Goal: Task Accomplishment & Management: Manage account settings

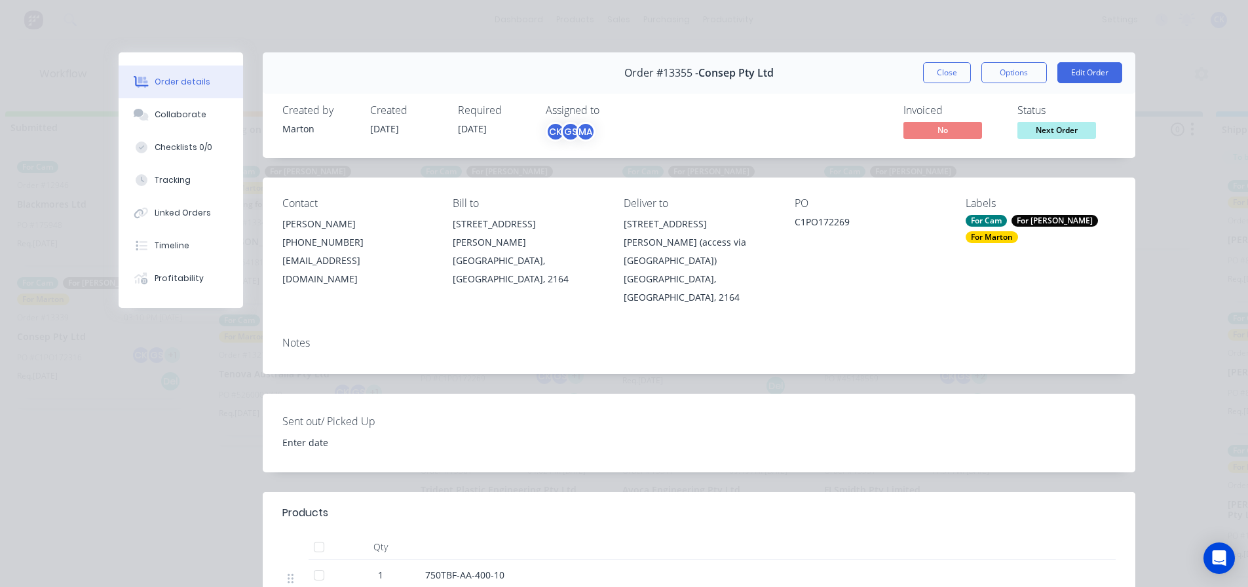
scroll to position [0, 23]
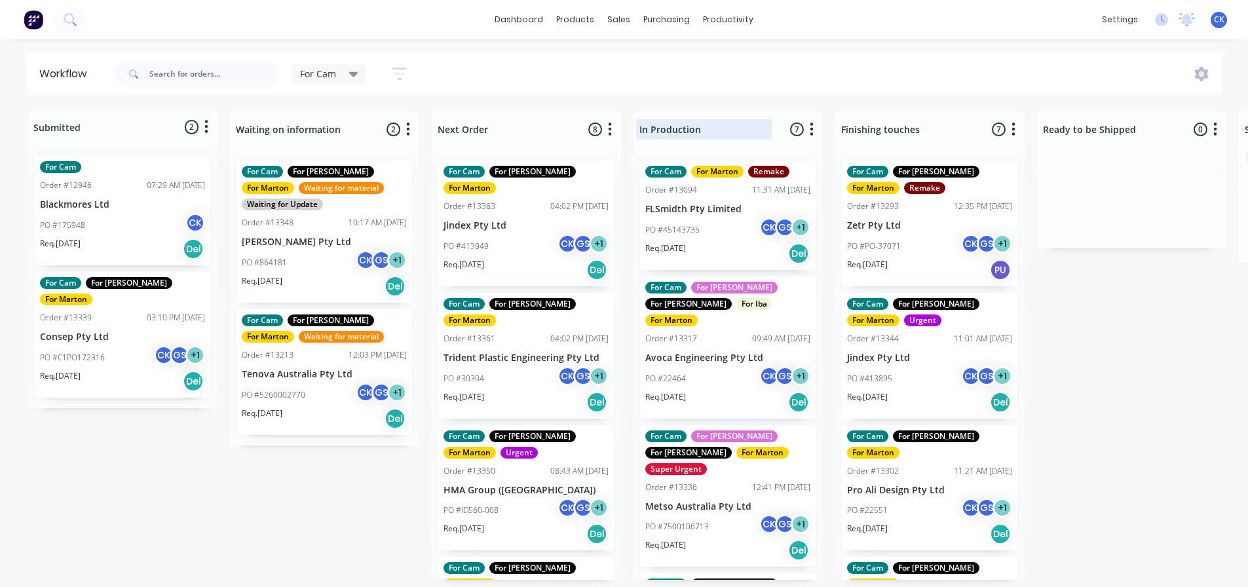
drag, startPoint x: 0, startPoint y: 0, endPoint x: 722, endPoint y: 122, distance: 732.1
click at [722, 122] on div at bounding box center [727, 130] width 189 height 26
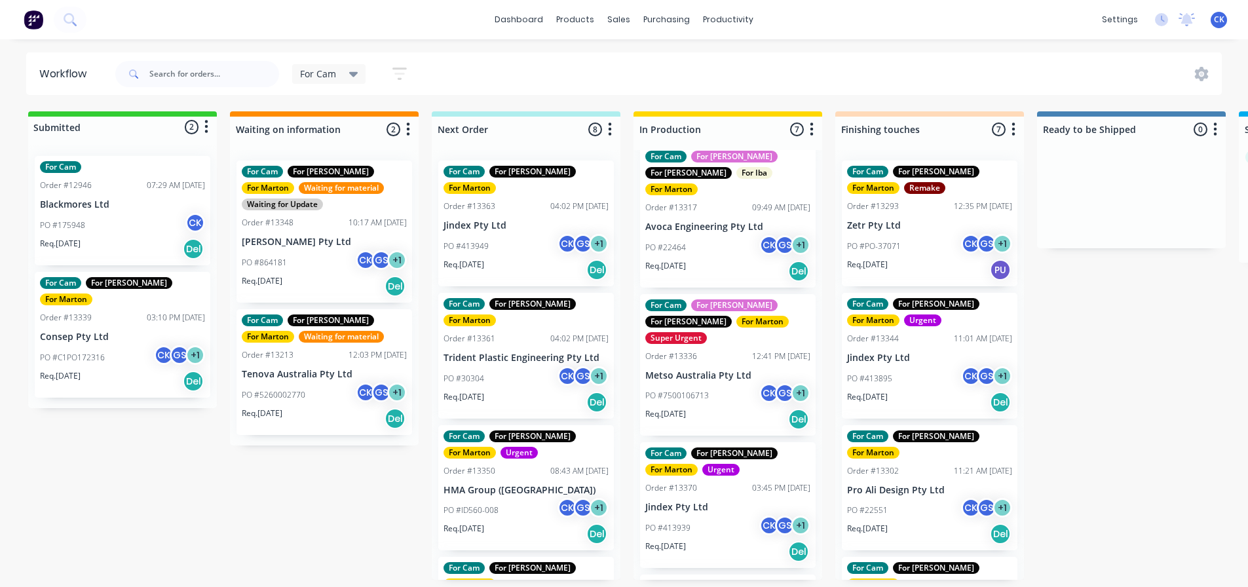
click at [516, 366] on div "PO #30304 CK GS + 1" at bounding box center [525, 378] width 165 height 25
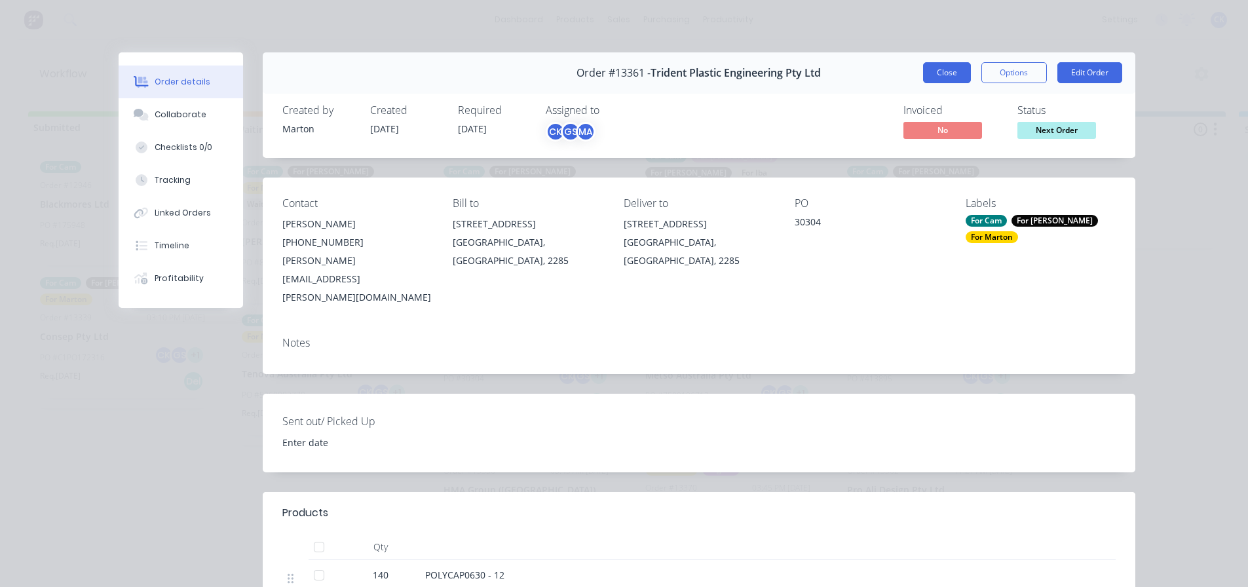
click at [923, 73] on button "Close" at bounding box center [947, 72] width 48 height 21
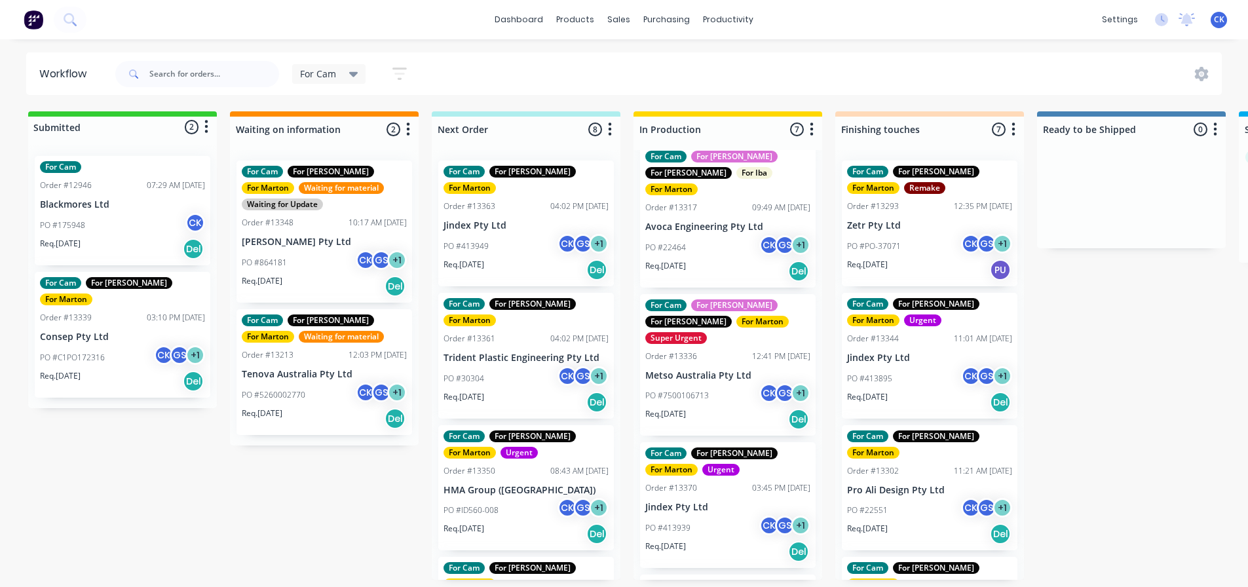
click at [514, 391] on div "Req. [DATE] Del" at bounding box center [525, 402] width 165 height 22
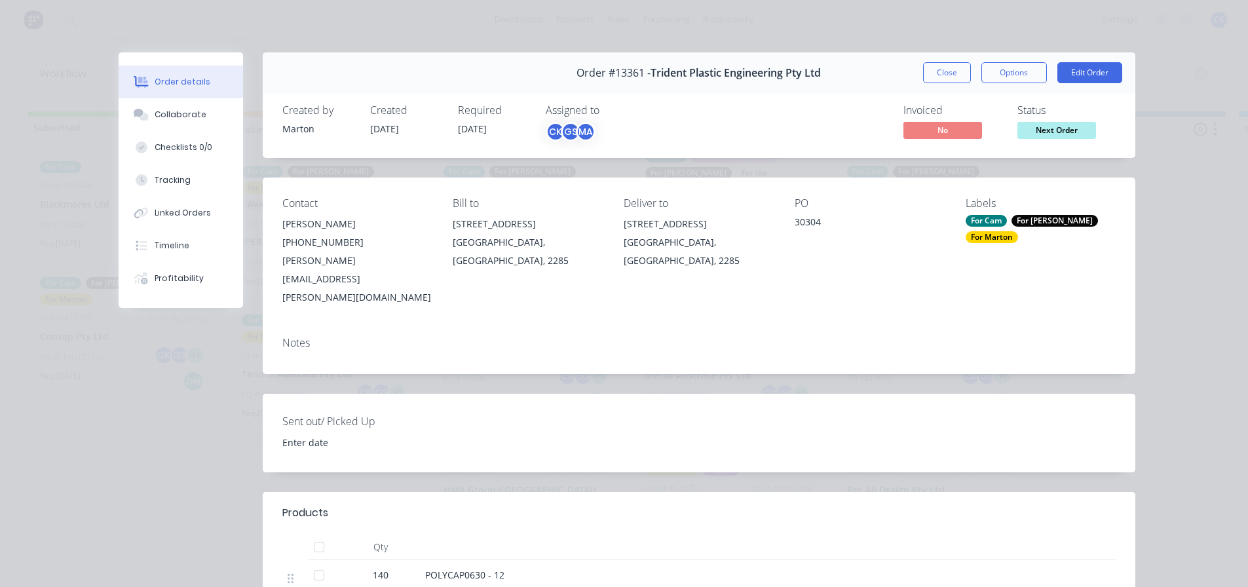
click at [977, 218] on div "For Cam" at bounding box center [986, 221] width 41 height 12
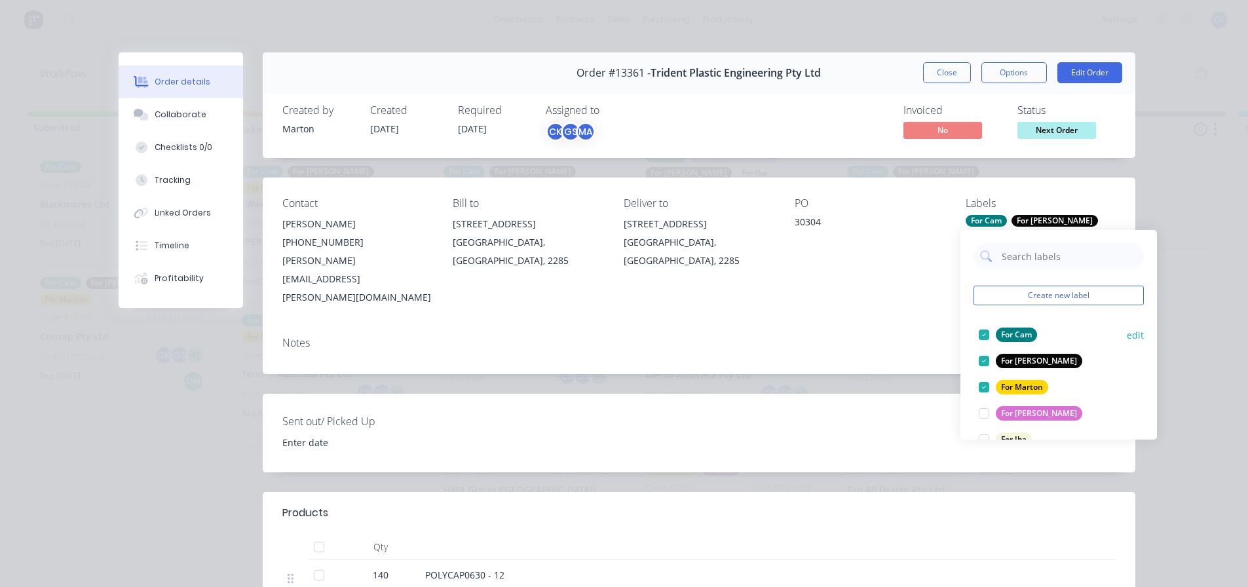
click at [979, 333] on div at bounding box center [984, 335] width 26 height 26
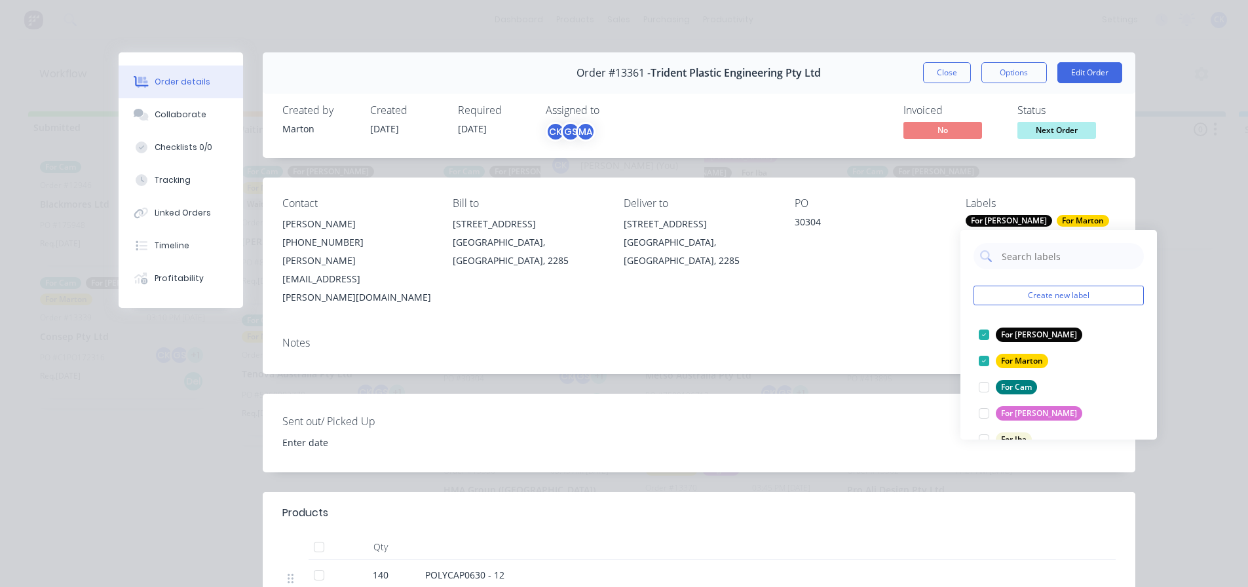
click at [561, 131] on div "GS" at bounding box center [571, 132] width 20 height 20
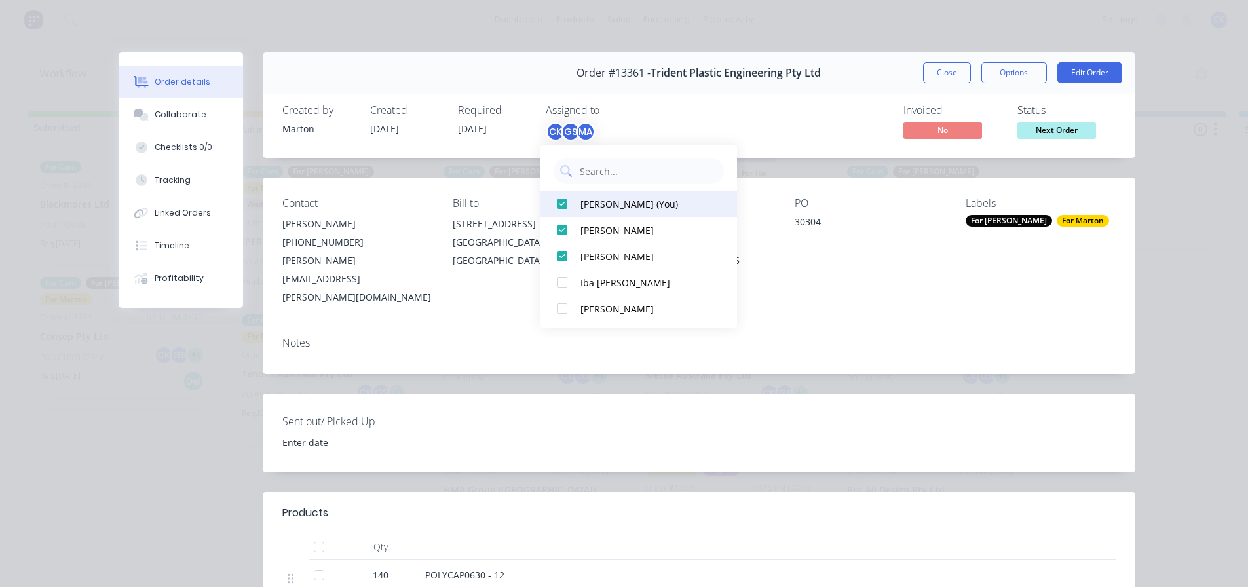
click at [561, 198] on div at bounding box center [562, 204] width 26 height 26
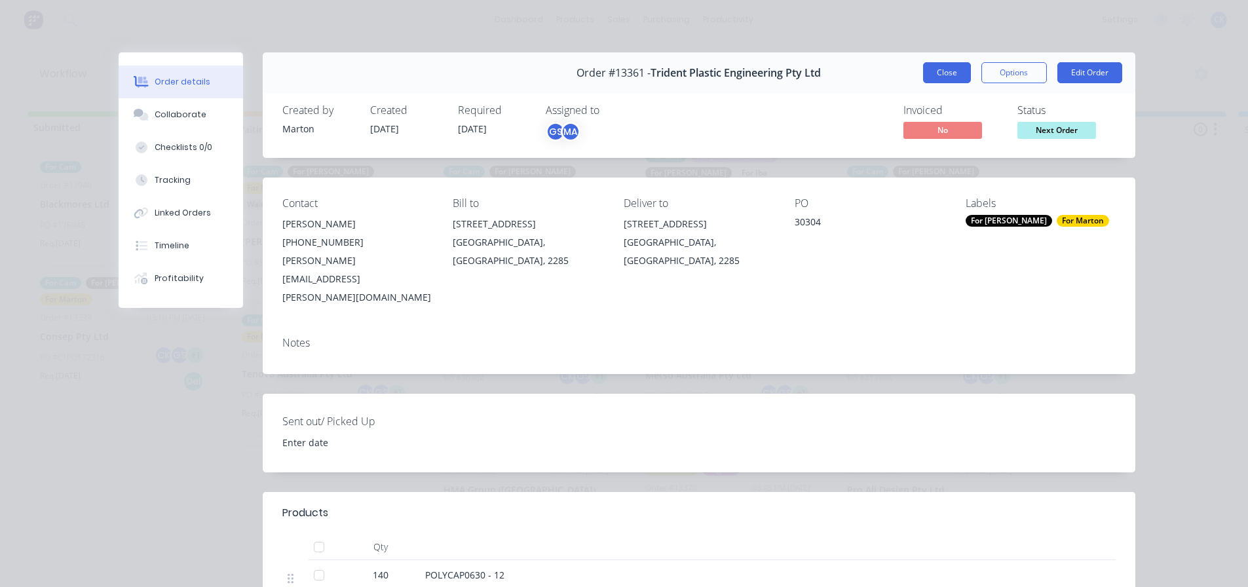
click at [948, 80] on button "Close" at bounding box center [947, 72] width 48 height 21
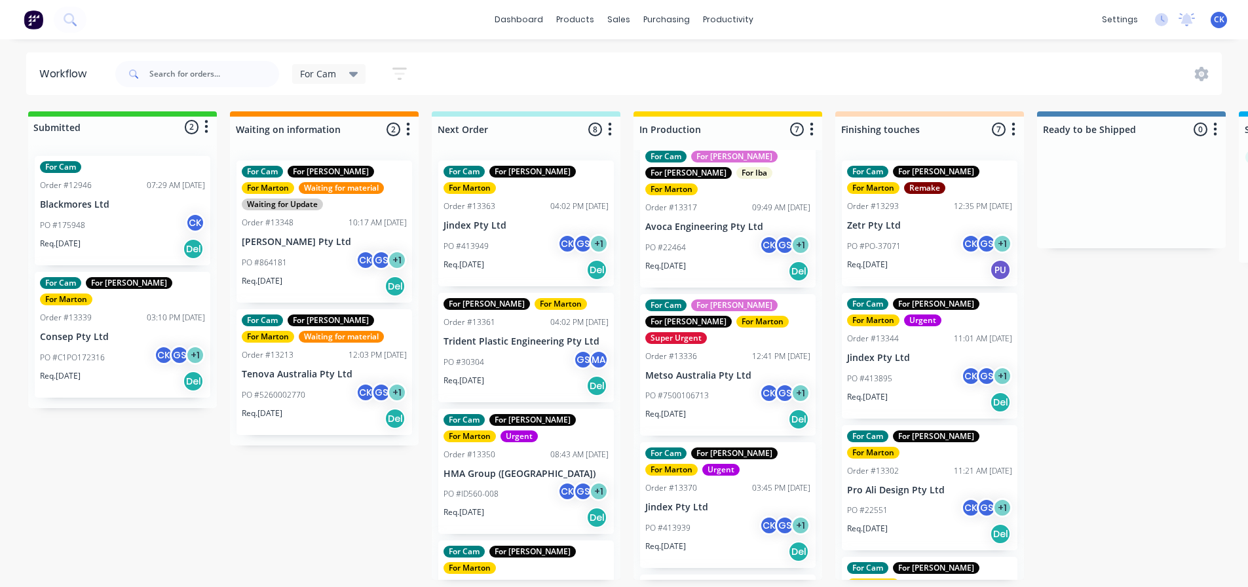
click at [496, 468] on p "HMA Group ([GEOGRAPHIC_DATA])" at bounding box center [525, 473] width 165 height 11
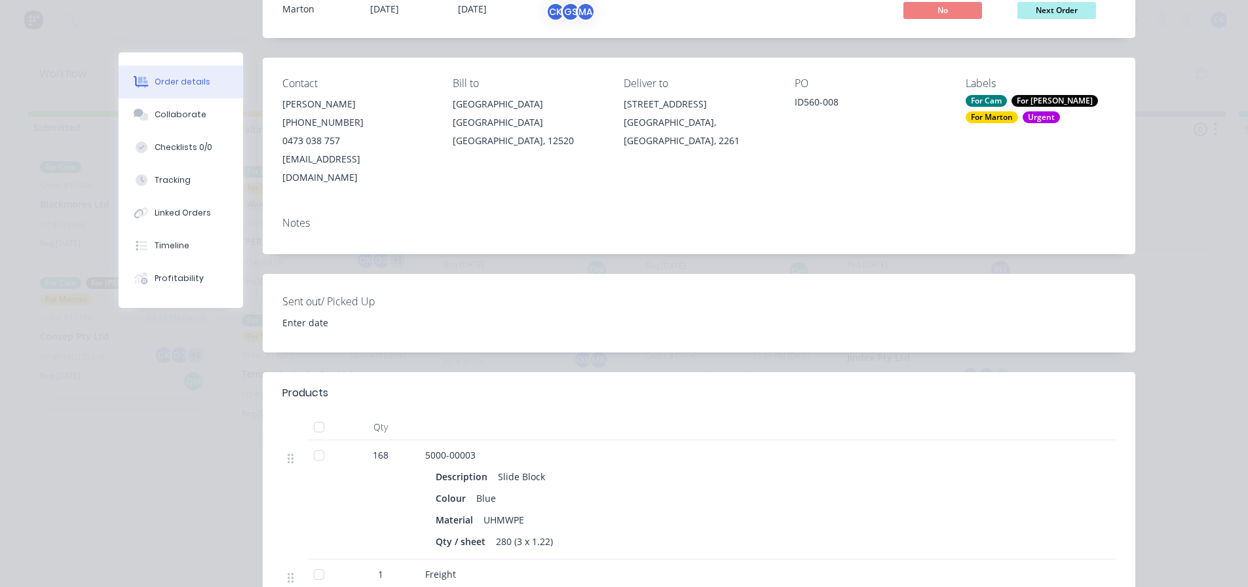
scroll to position [131, 0]
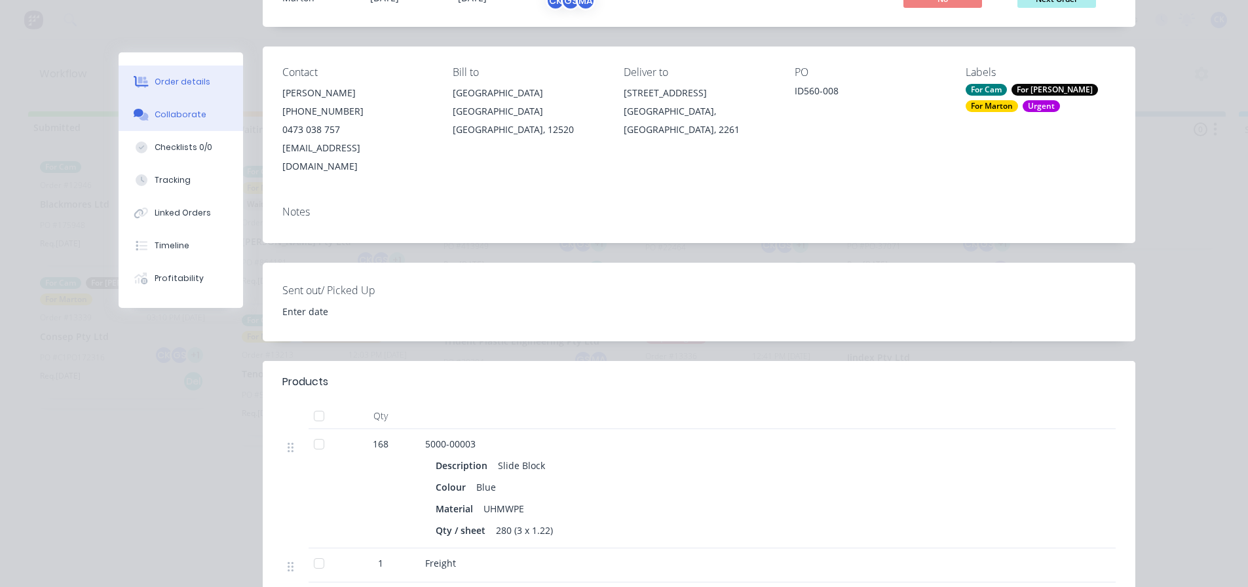
click at [188, 110] on div "Collaborate" at bounding box center [181, 115] width 52 height 12
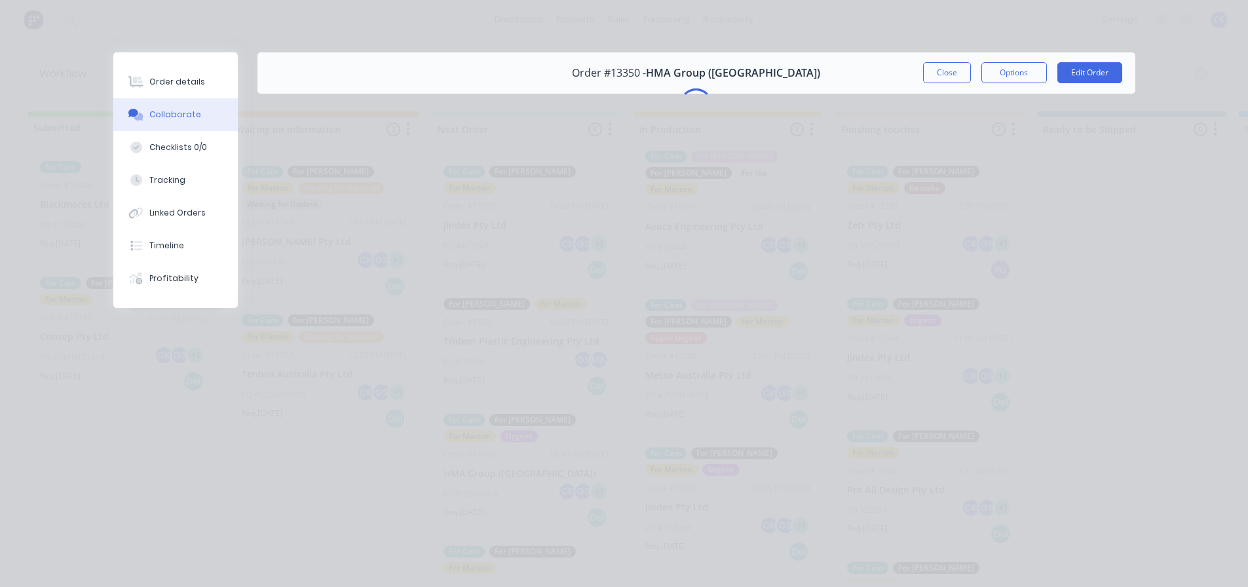
scroll to position [0, 0]
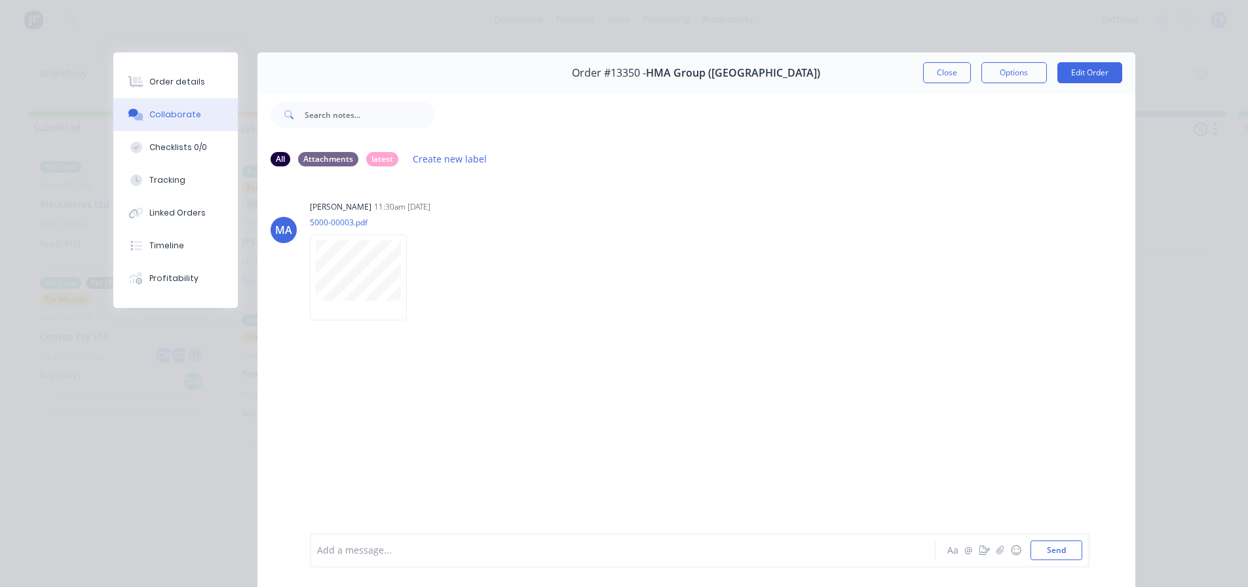
drag, startPoint x: 927, startPoint y: 80, endPoint x: 905, endPoint y: 112, distance: 39.1
click at [927, 81] on button "Close" at bounding box center [947, 72] width 48 height 21
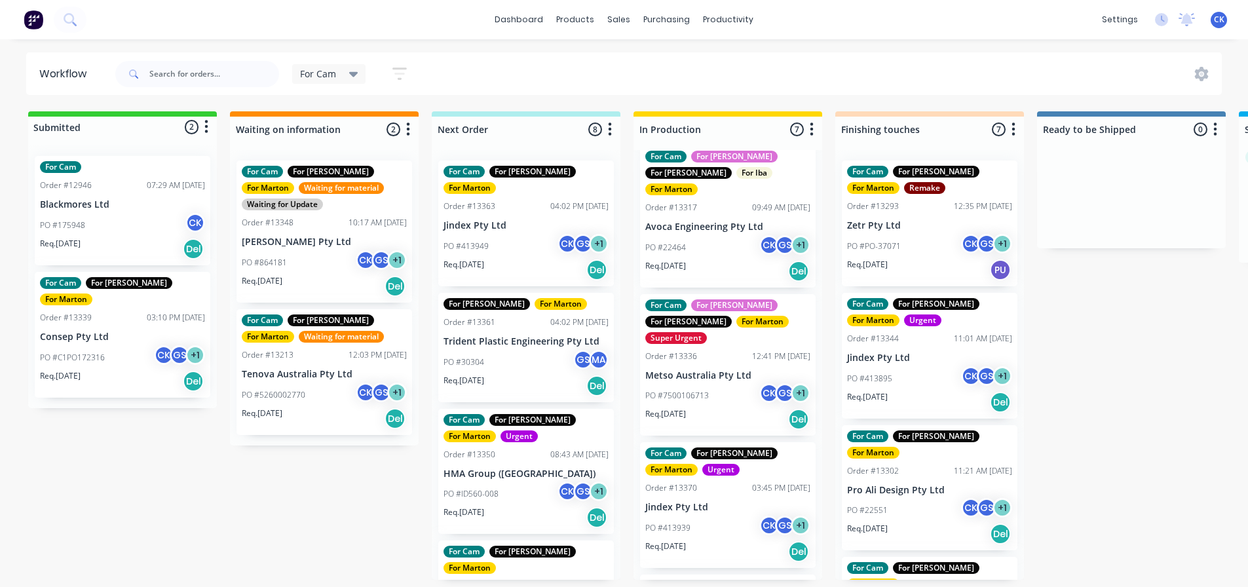
click at [501, 375] on div "Req. [DATE] Del" at bounding box center [525, 386] width 165 height 22
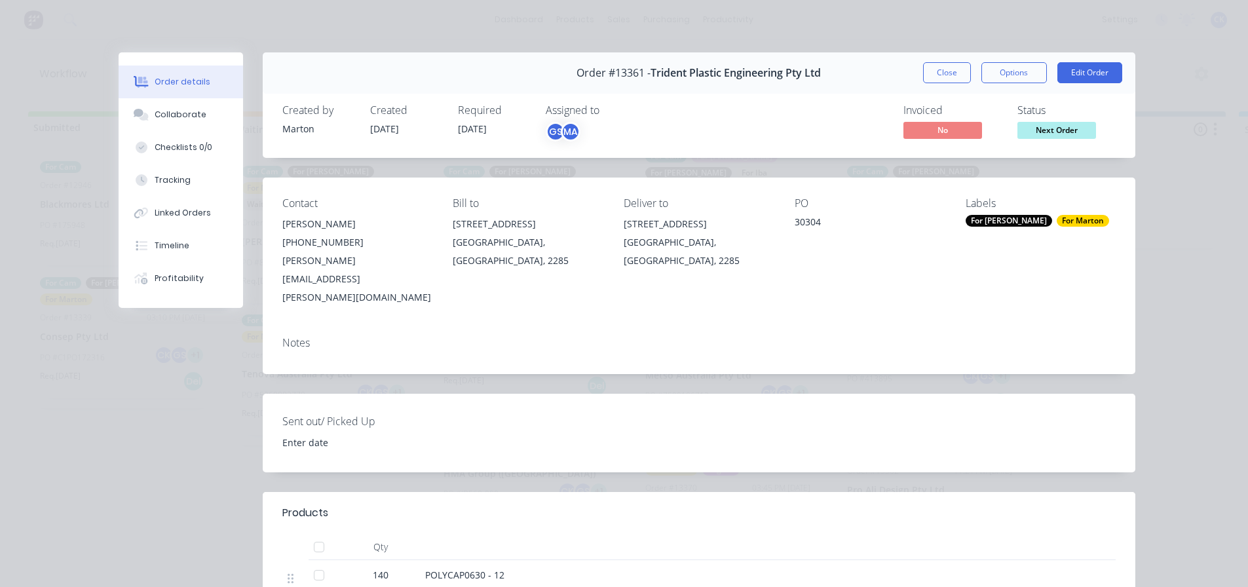
click at [937, 81] on button "Close" at bounding box center [947, 72] width 48 height 21
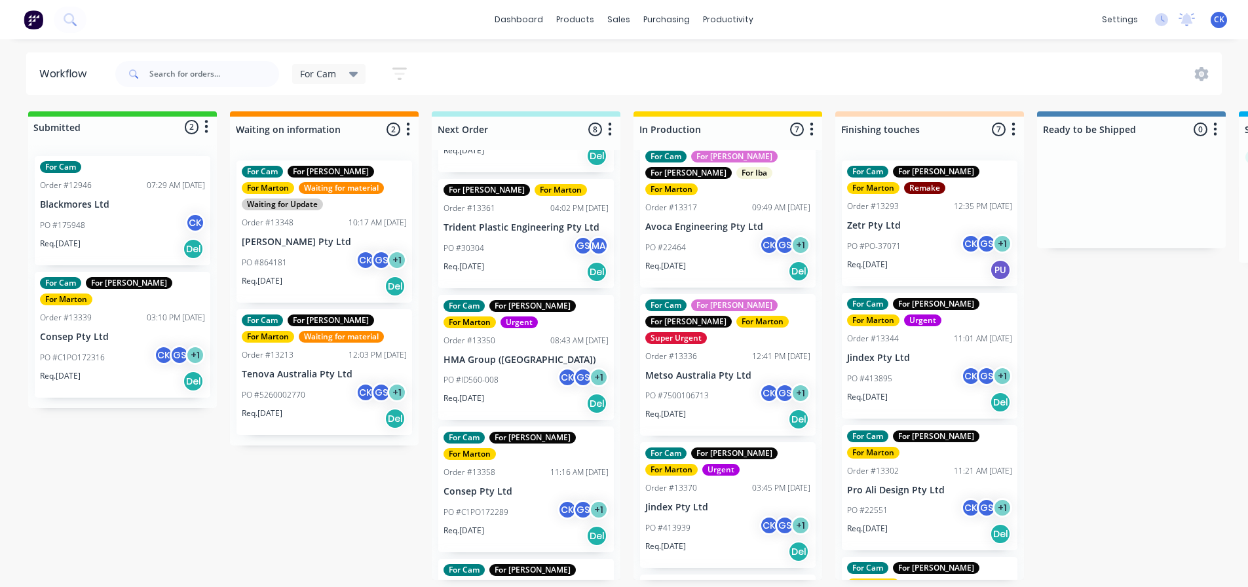
scroll to position [131, 0]
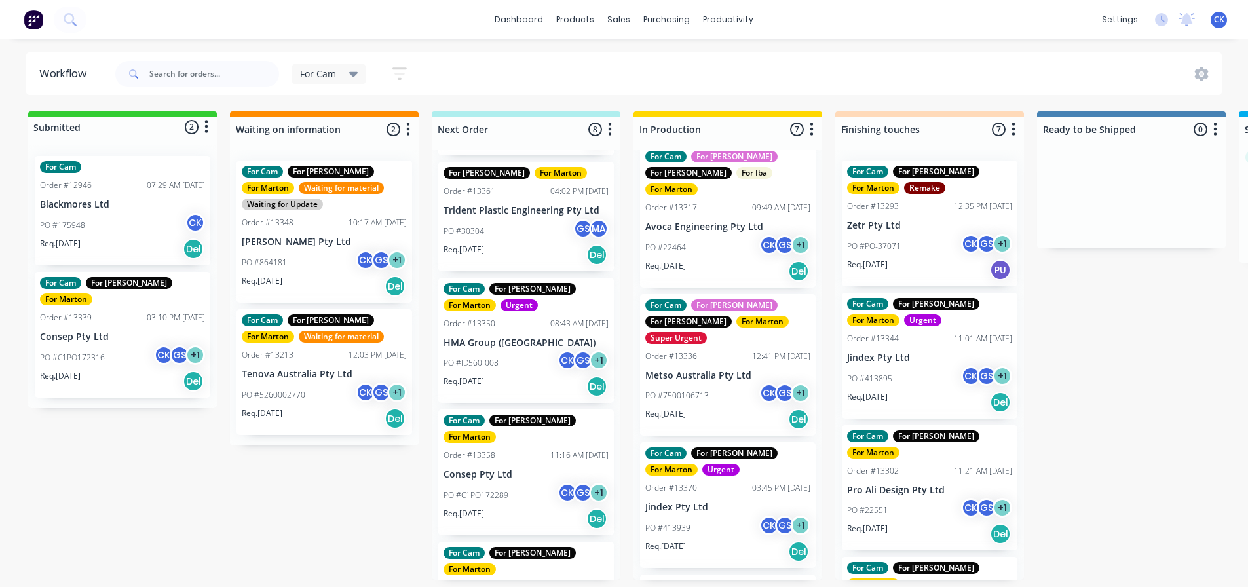
click at [517, 483] on div "PO #C1PO172289 CK GS + 1" at bounding box center [525, 495] width 165 height 25
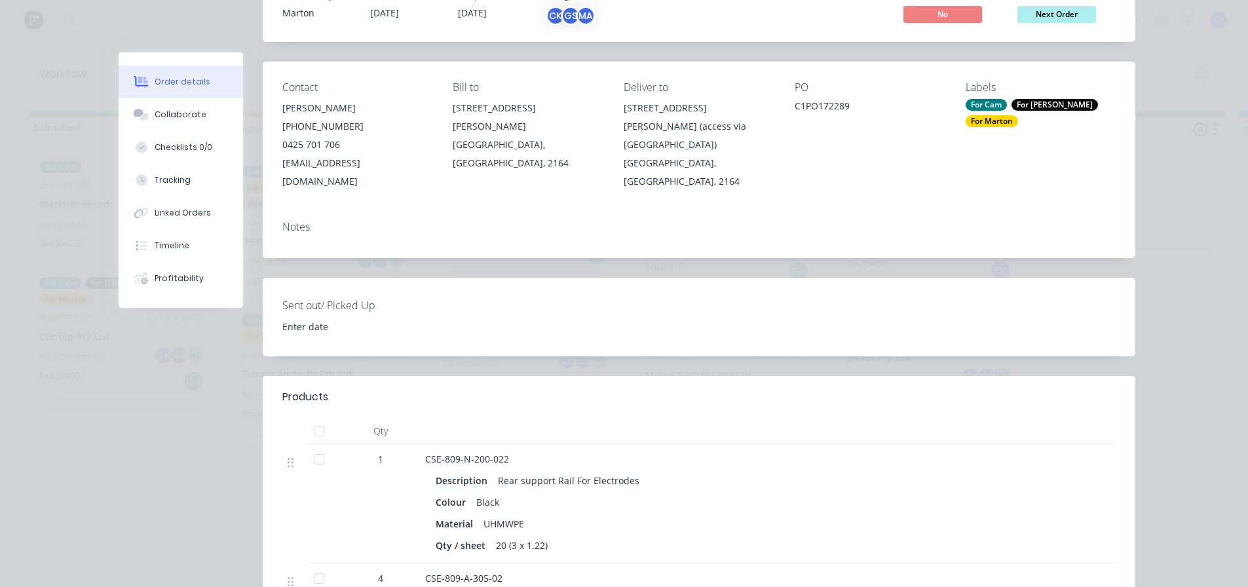
scroll to position [0, 0]
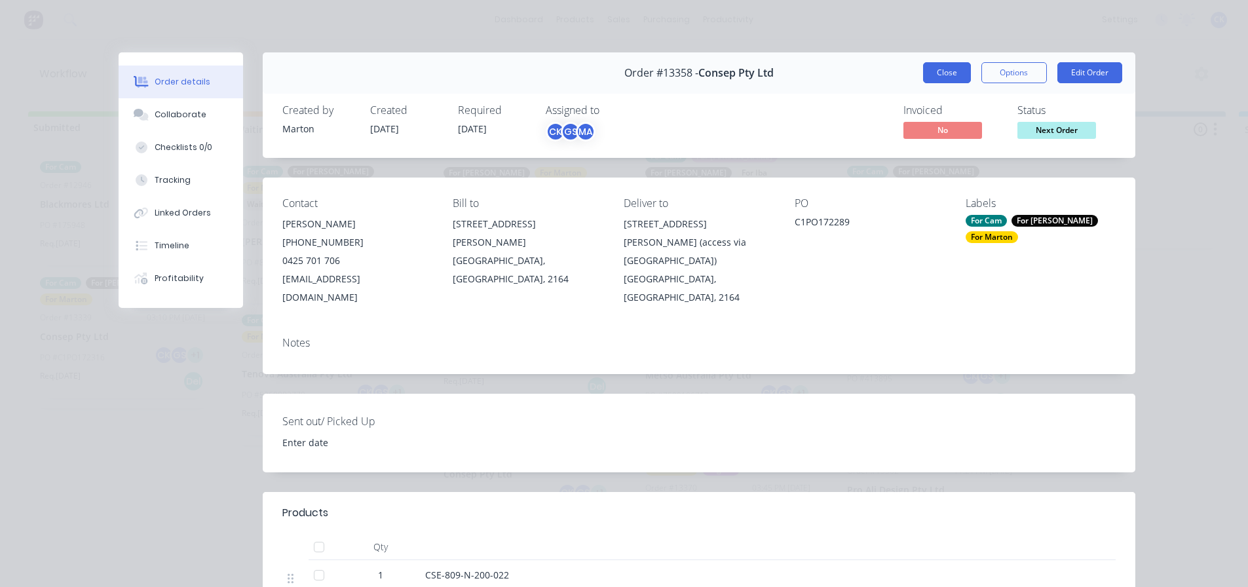
click at [941, 82] on button "Close" at bounding box center [947, 72] width 48 height 21
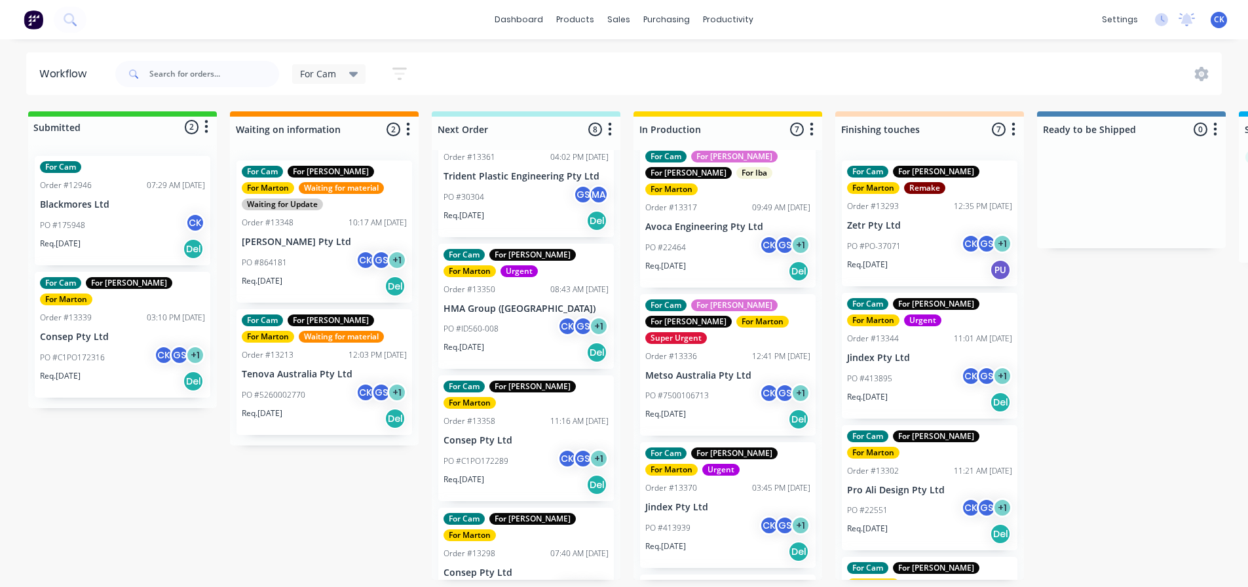
scroll to position [197, 0]
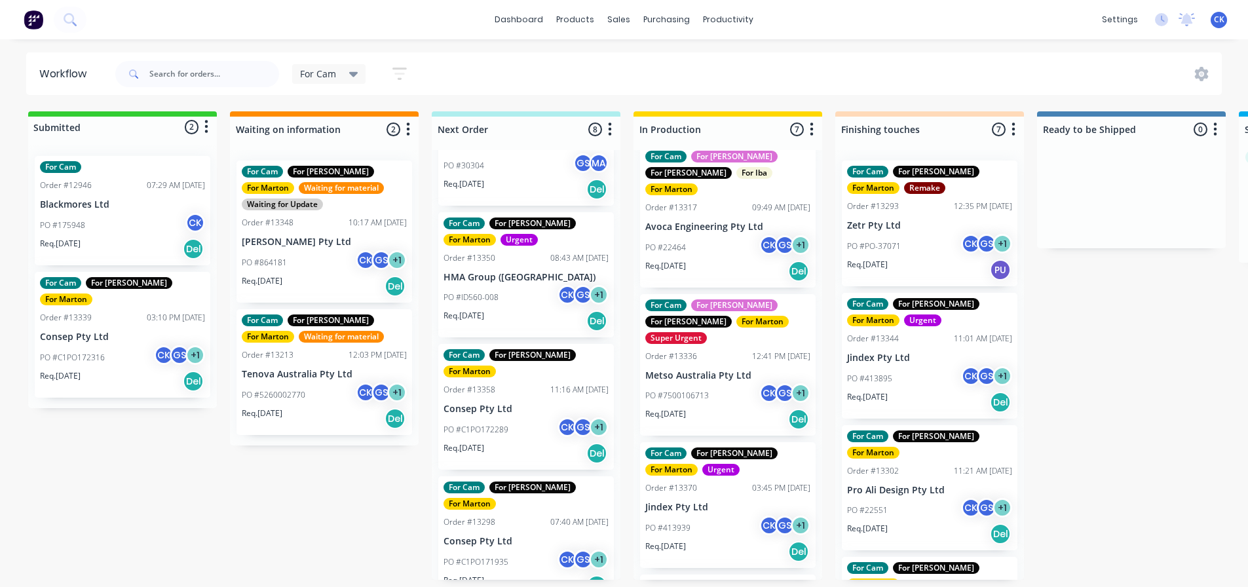
click at [495, 550] on div "PO #C1PO171935 CK GS + 1" at bounding box center [525, 562] width 165 height 25
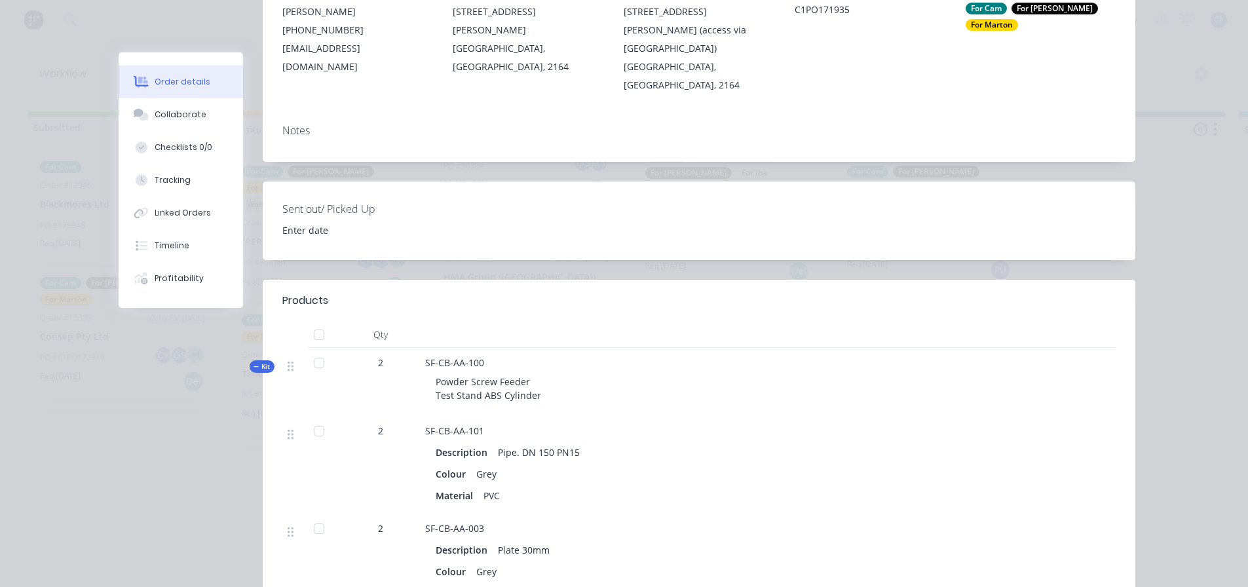
scroll to position [0, 0]
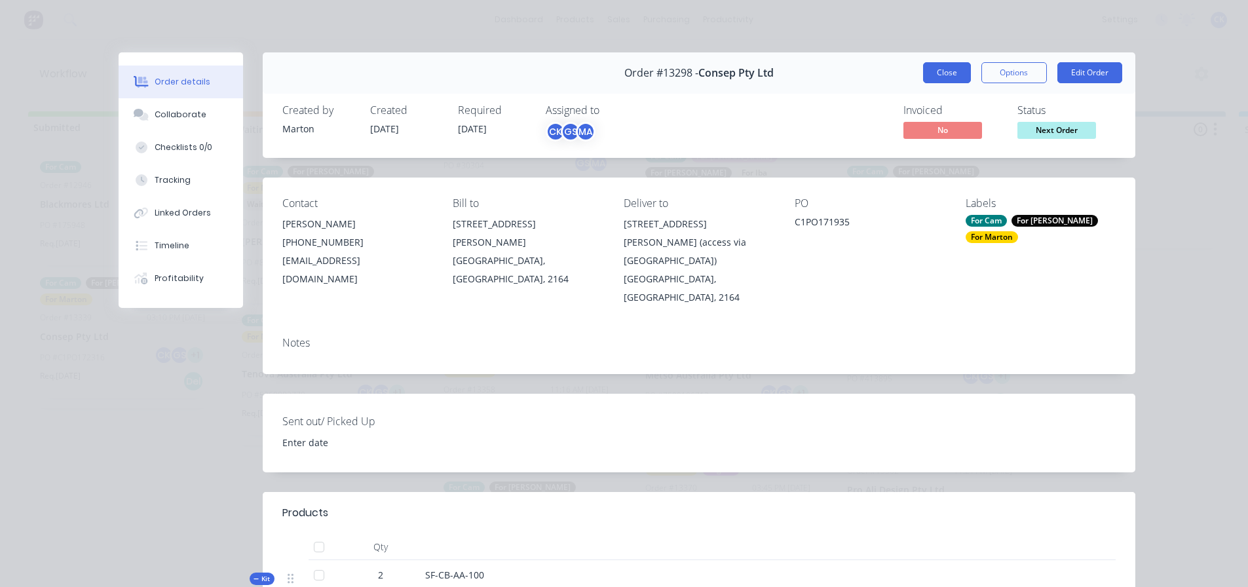
click at [933, 71] on button "Close" at bounding box center [947, 72] width 48 height 21
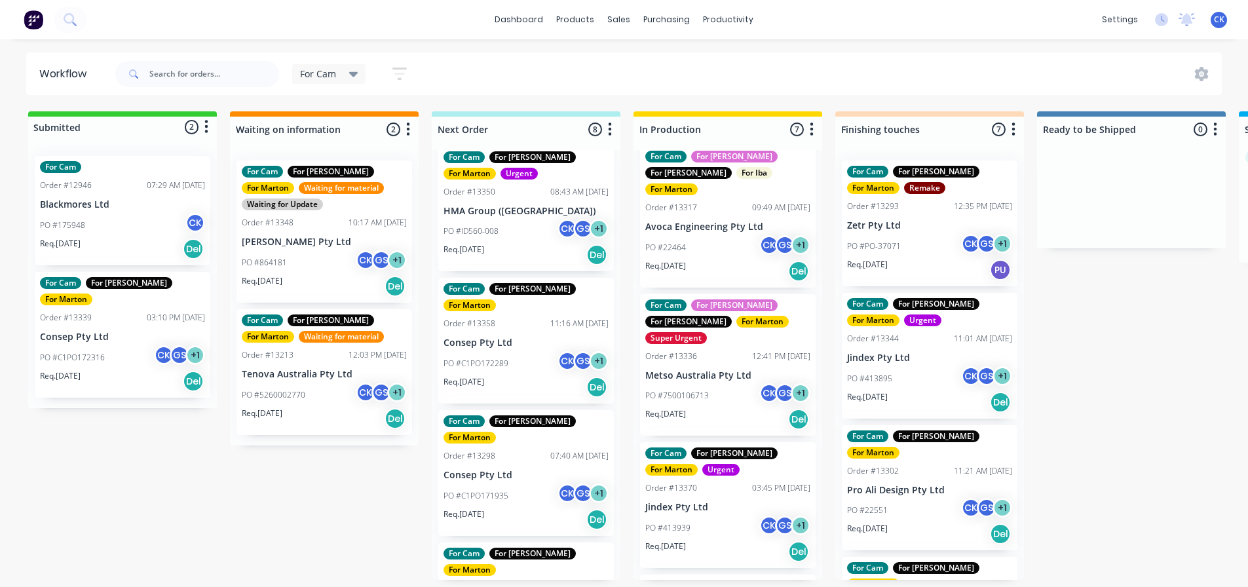
scroll to position [393, 0]
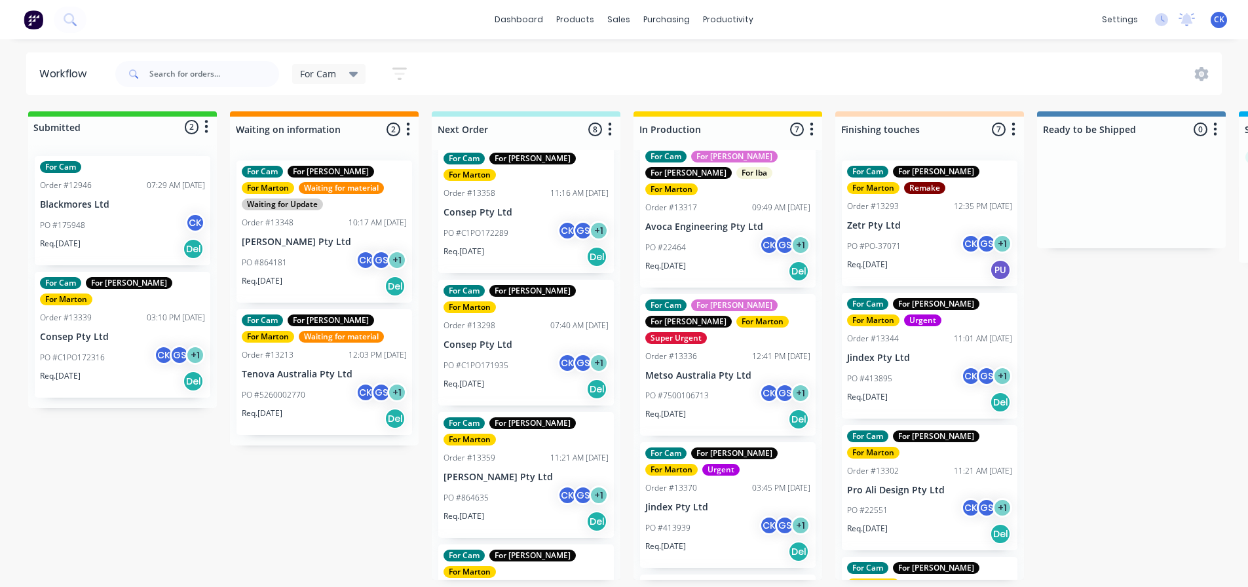
click at [526, 485] on div "PO #864635 CK GS + 1" at bounding box center [525, 497] width 165 height 25
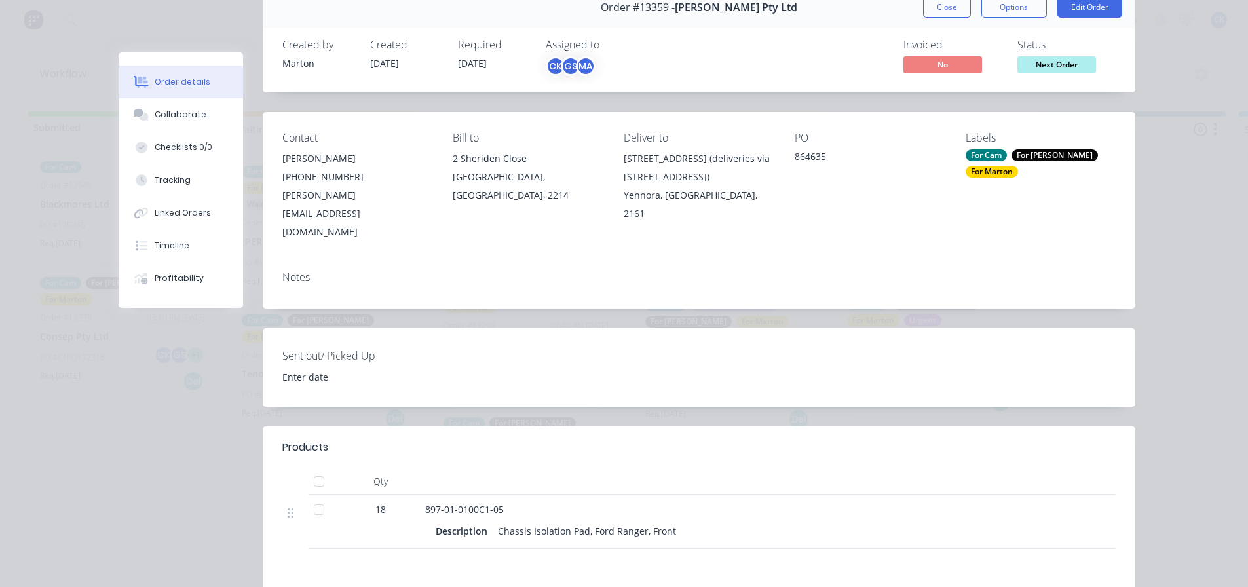
scroll to position [0, 0]
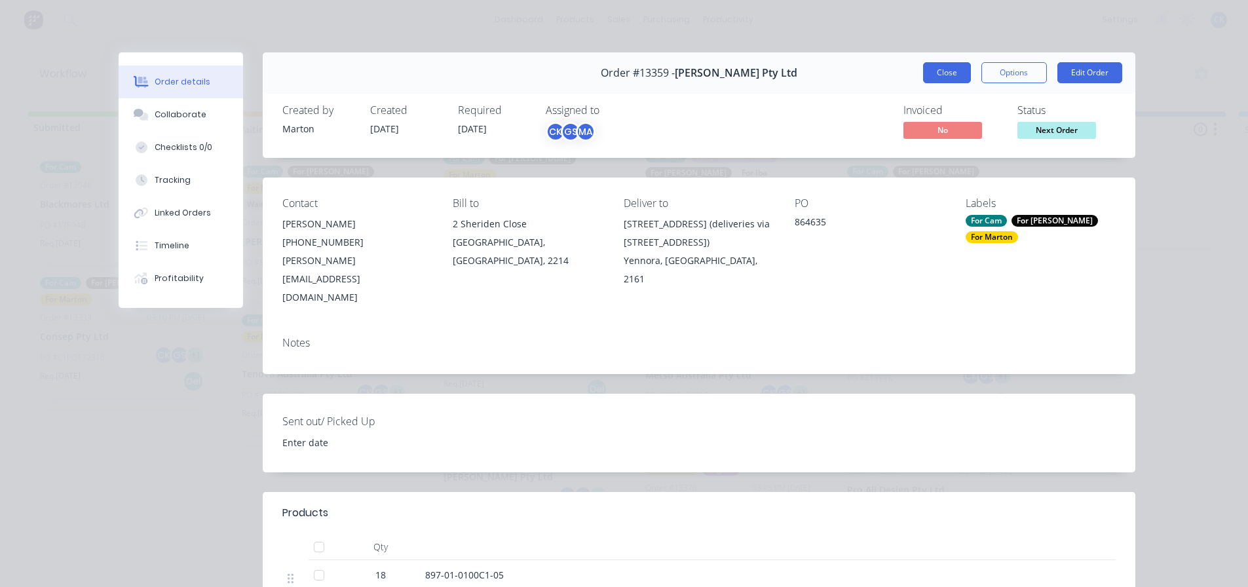
click at [940, 70] on button "Close" at bounding box center [947, 72] width 48 height 21
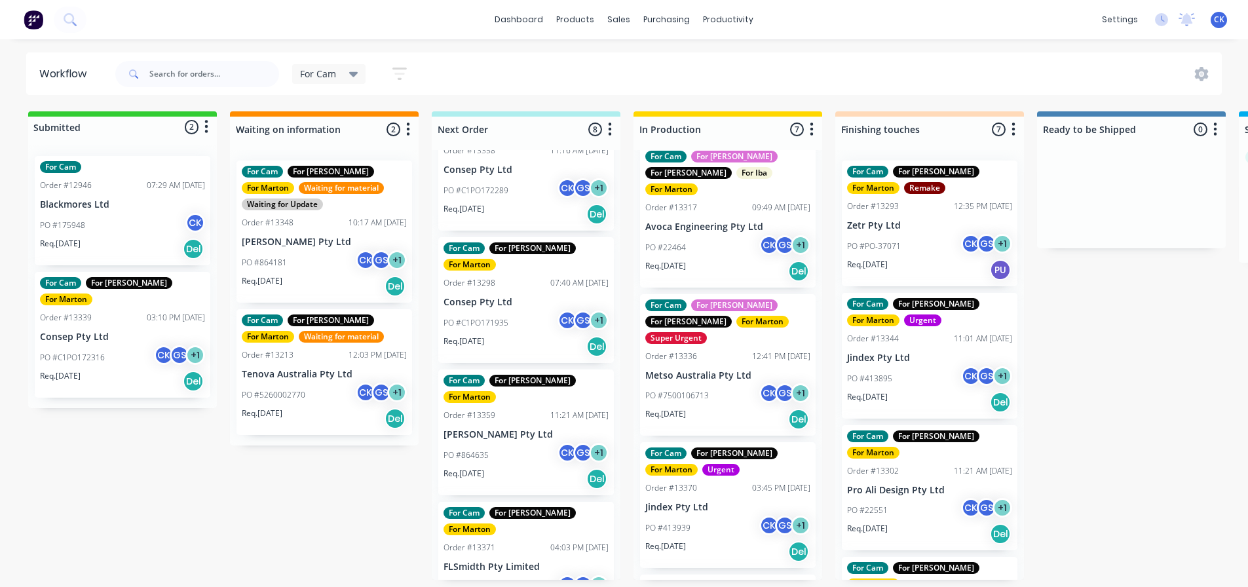
scroll to position [459, 0]
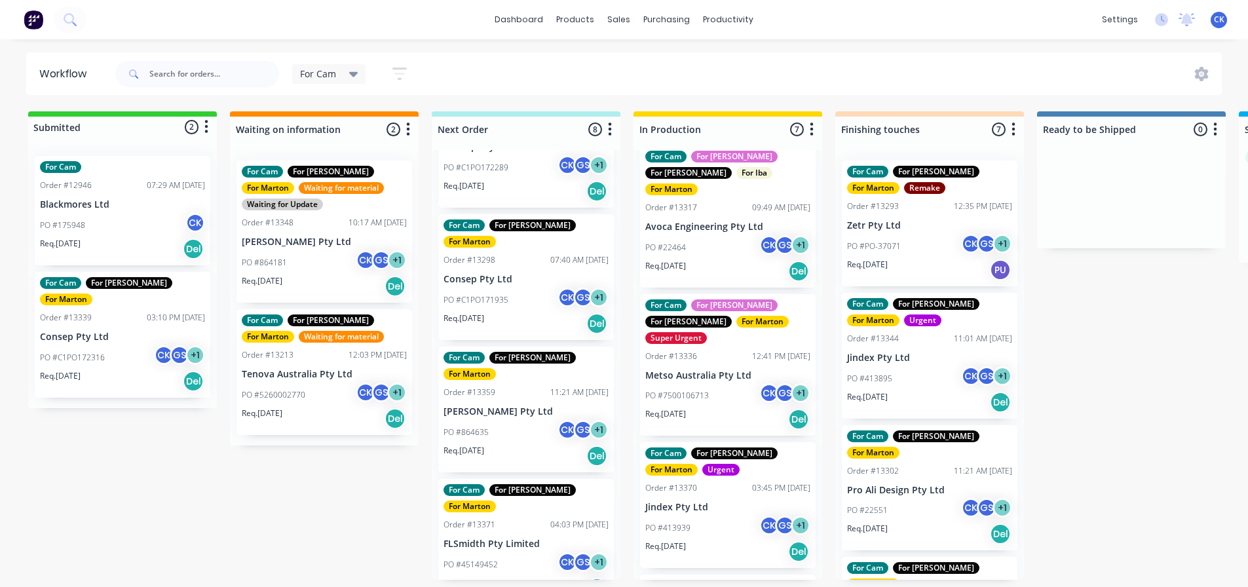
click at [505, 577] on div "Req. [DATE] Del" at bounding box center [525, 588] width 165 height 22
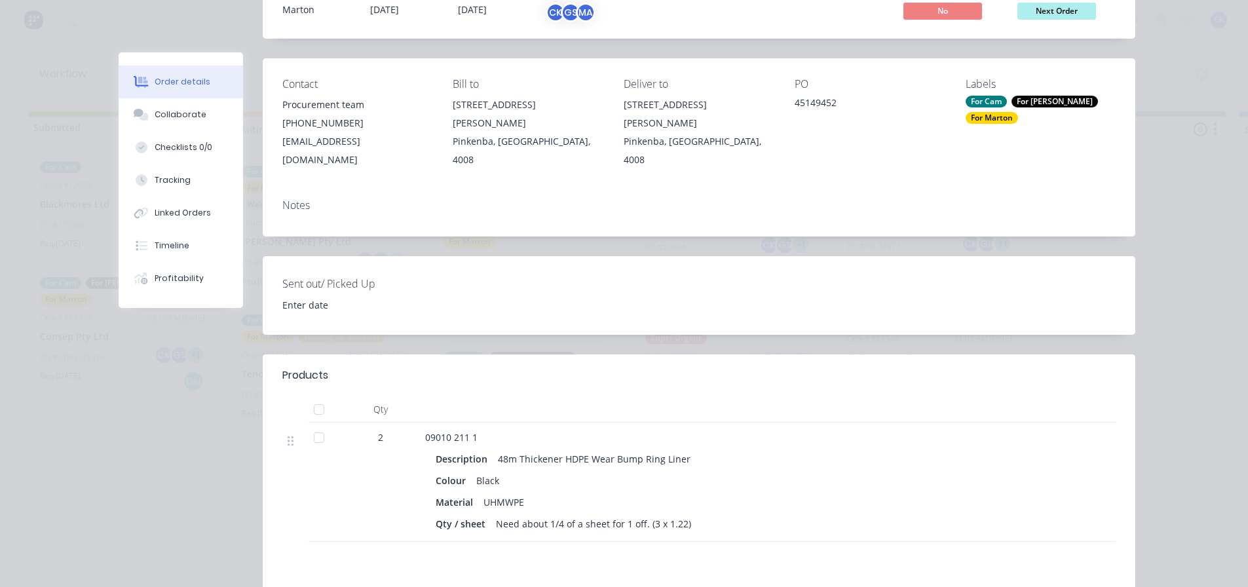
scroll to position [131, 0]
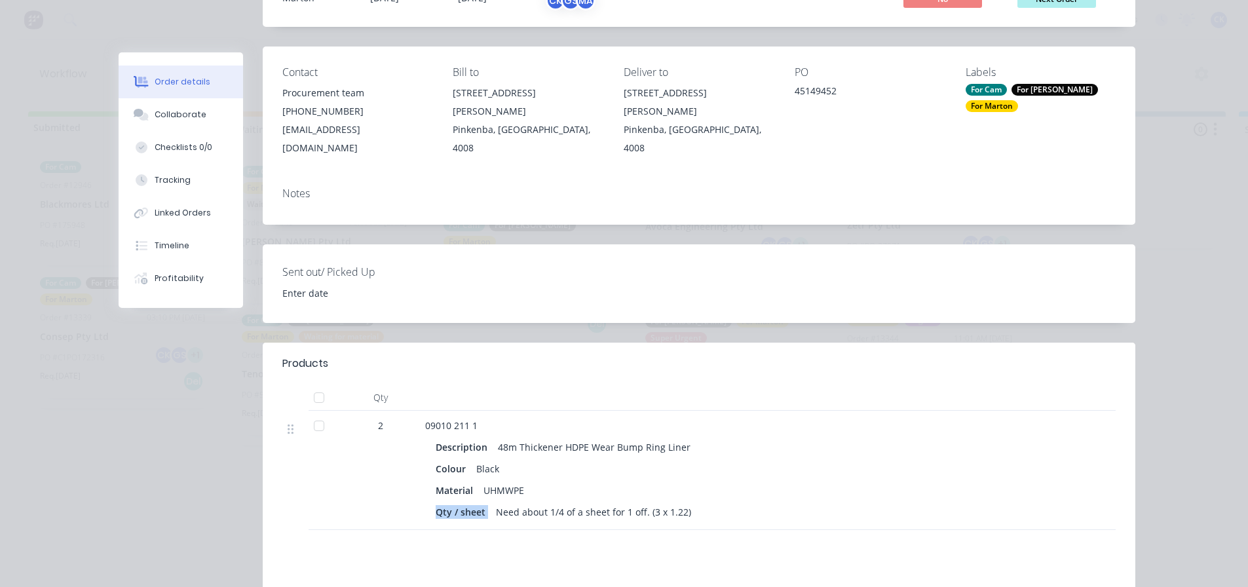
drag, startPoint x: 492, startPoint y: 495, endPoint x: 566, endPoint y: 481, distance: 75.3
click at [566, 481] on div "Description 48m Thickener HDPE Wear Bump Ring Liner Colour Black Material UHMWP…" at bounding box center [682, 478] width 514 height 86
click at [578, 502] on div "Need about 1/4 of a sheet for 1 off. (3 x 1.22)" at bounding box center [594, 511] width 206 height 19
click at [162, 109] on div "Collaborate" at bounding box center [181, 115] width 52 height 12
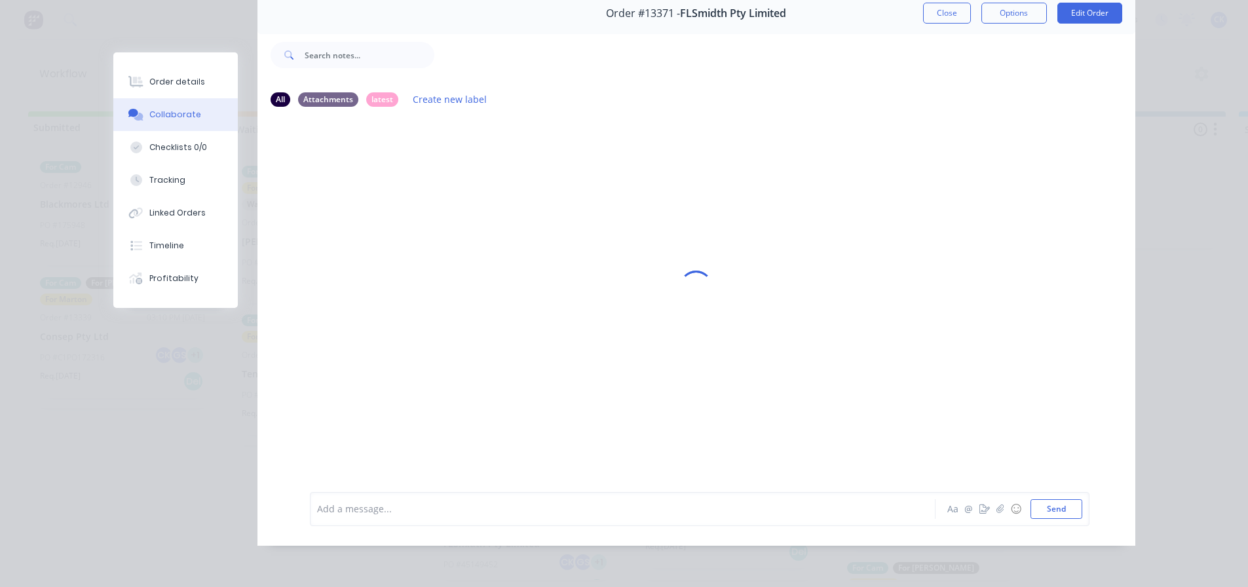
scroll to position [0, 0]
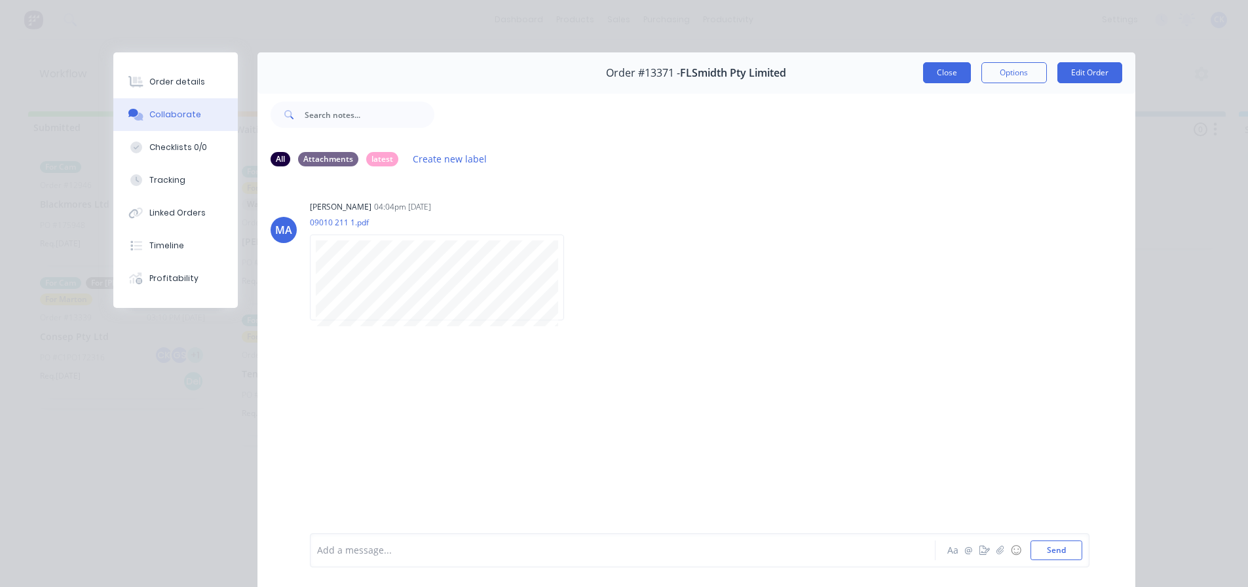
click at [953, 68] on button "Close" at bounding box center [947, 72] width 48 height 21
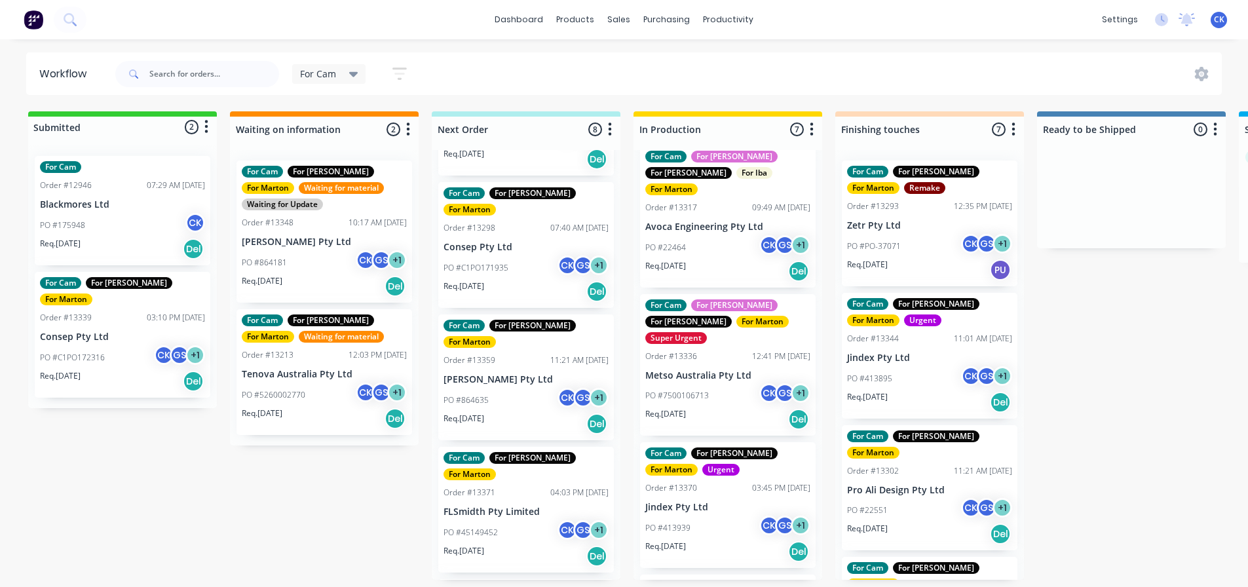
scroll to position [518, 0]
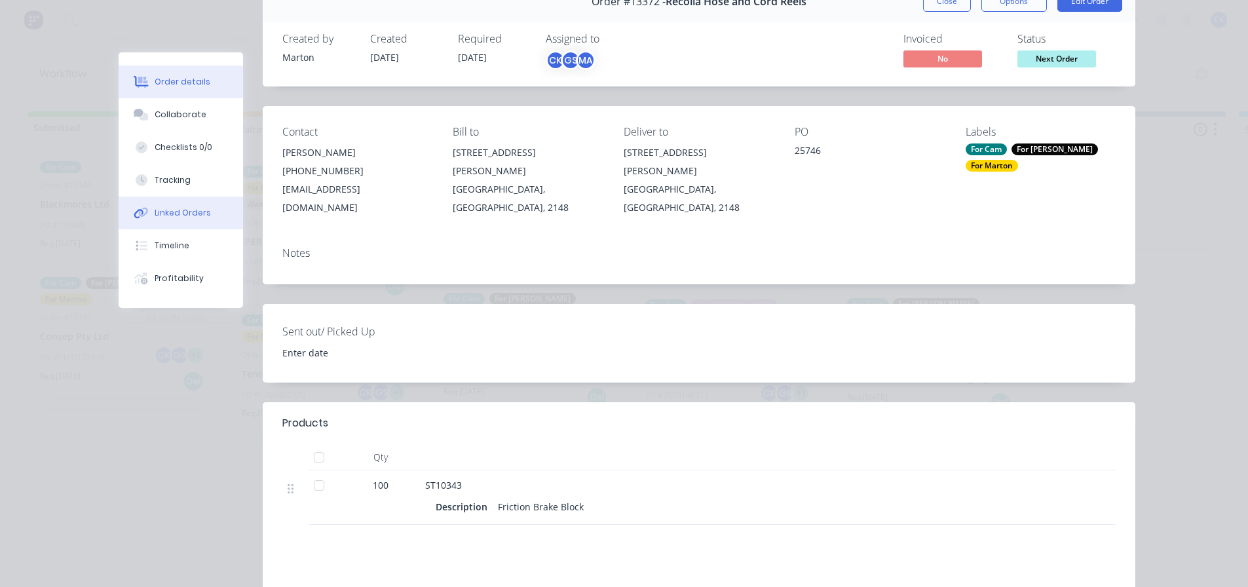
scroll to position [0, 0]
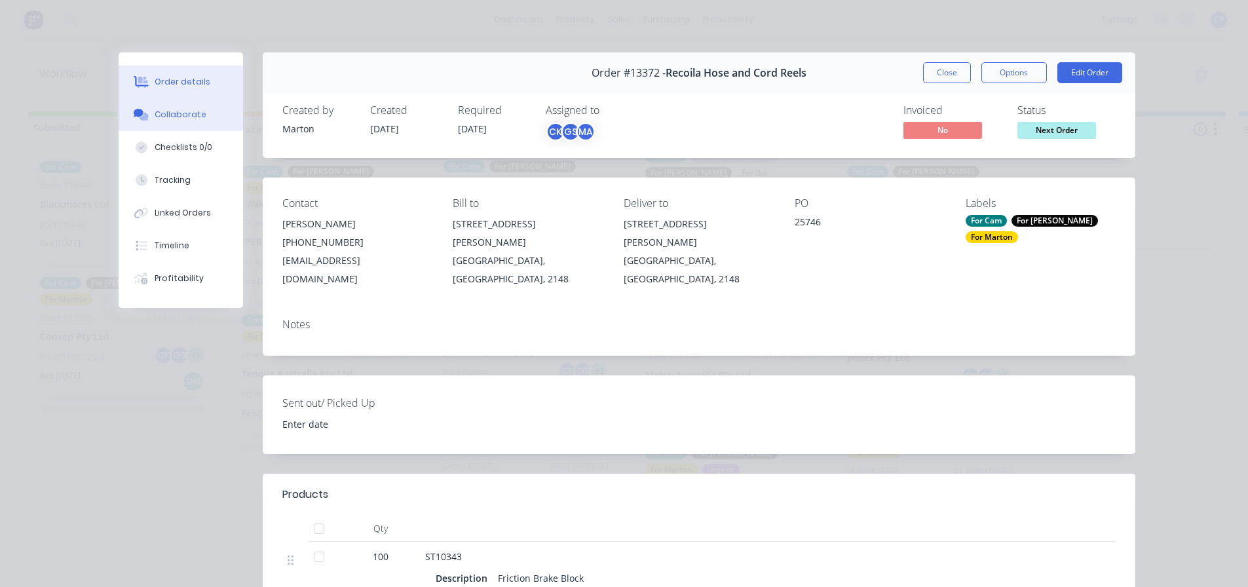
click at [172, 109] on div "Collaborate" at bounding box center [181, 115] width 52 height 12
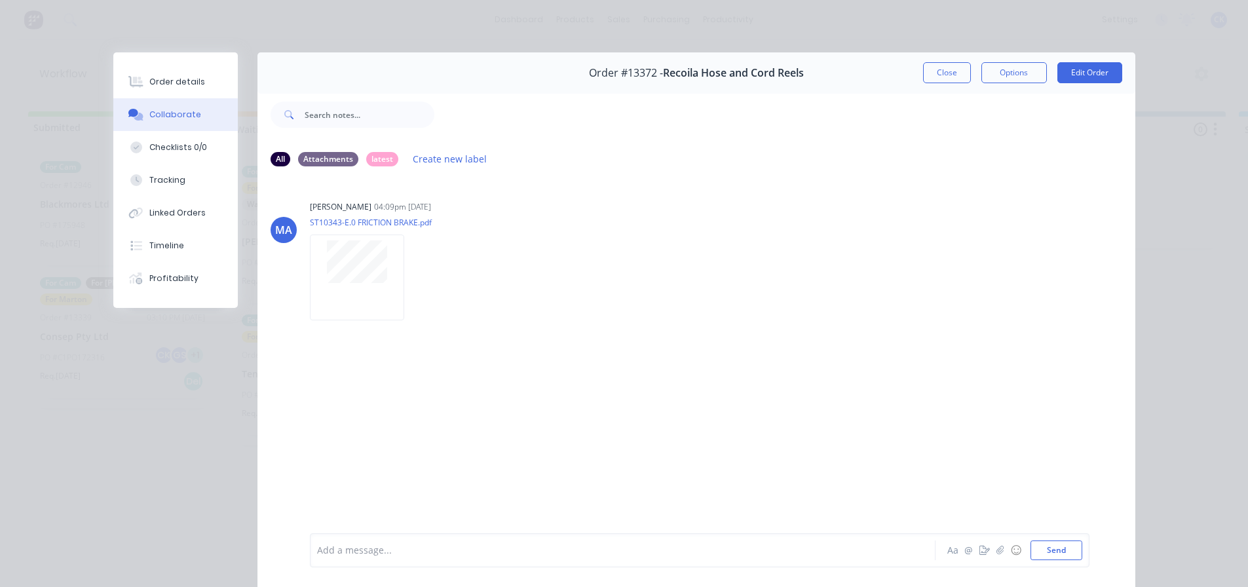
drag, startPoint x: 939, startPoint y: 75, endPoint x: 932, endPoint y: 86, distance: 13.6
click at [939, 75] on button "Close" at bounding box center [947, 72] width 48 height 21
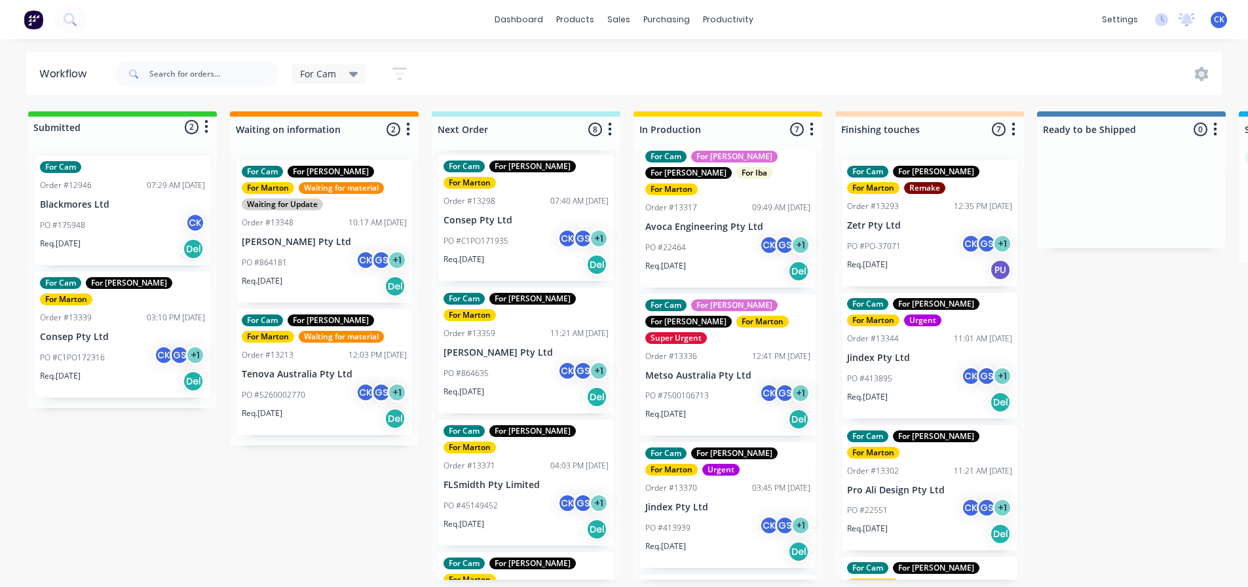
click at [67, 352] on p "PO #C1PO172316" at bounding box center [72, 358] width 65 height 12
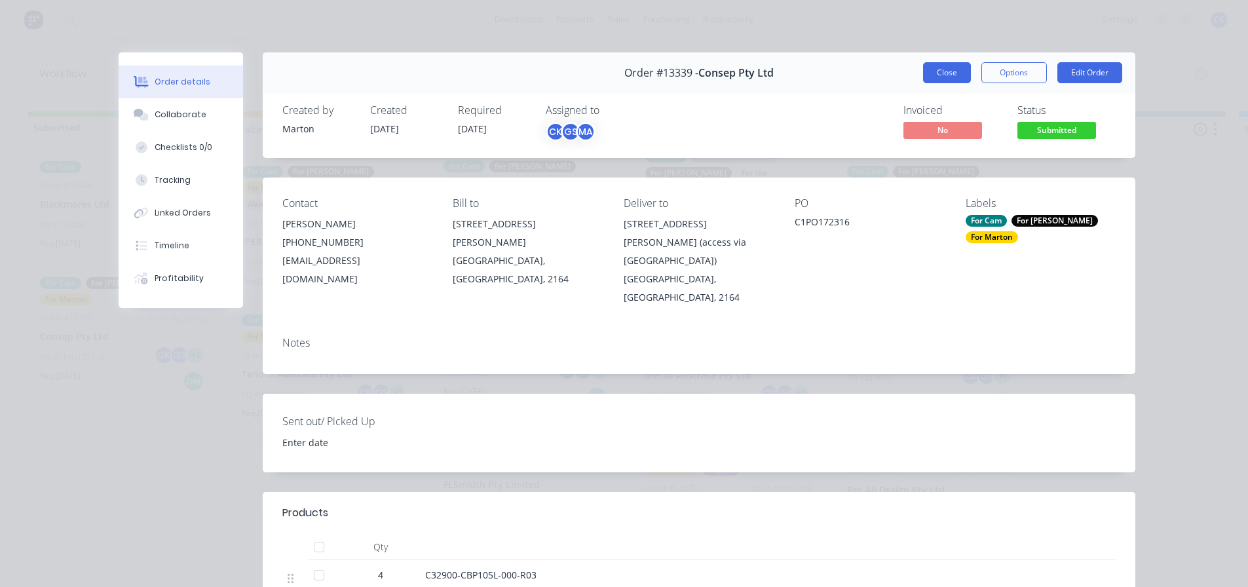
click at [931, 69] on button "Close" at bounding box center [947, 72] width 48 height 21
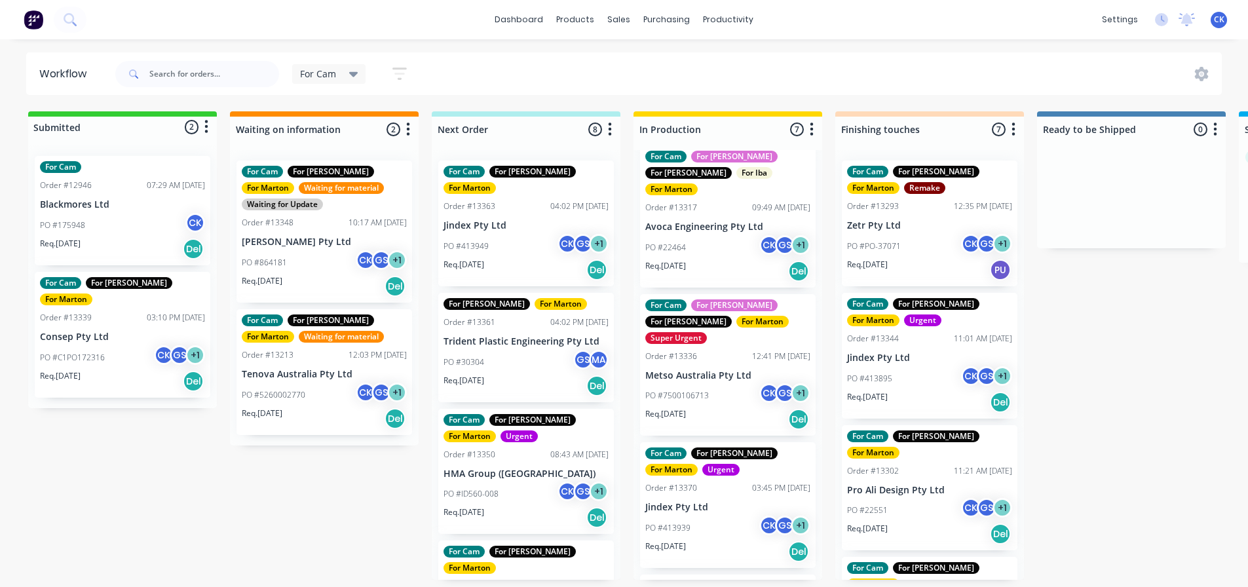
click at [508, 468] on p "HMA Group ([GEOGRAPHIC_DATA])" at bounding box center [525, 473] width 165 height 11
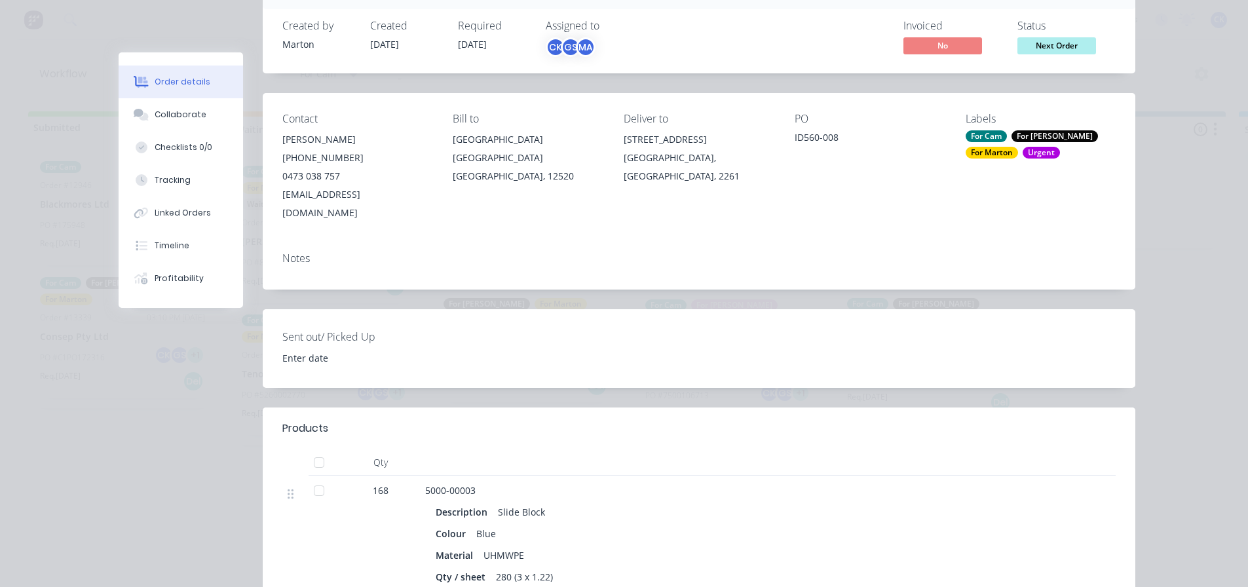
scroll to position [131, 0]
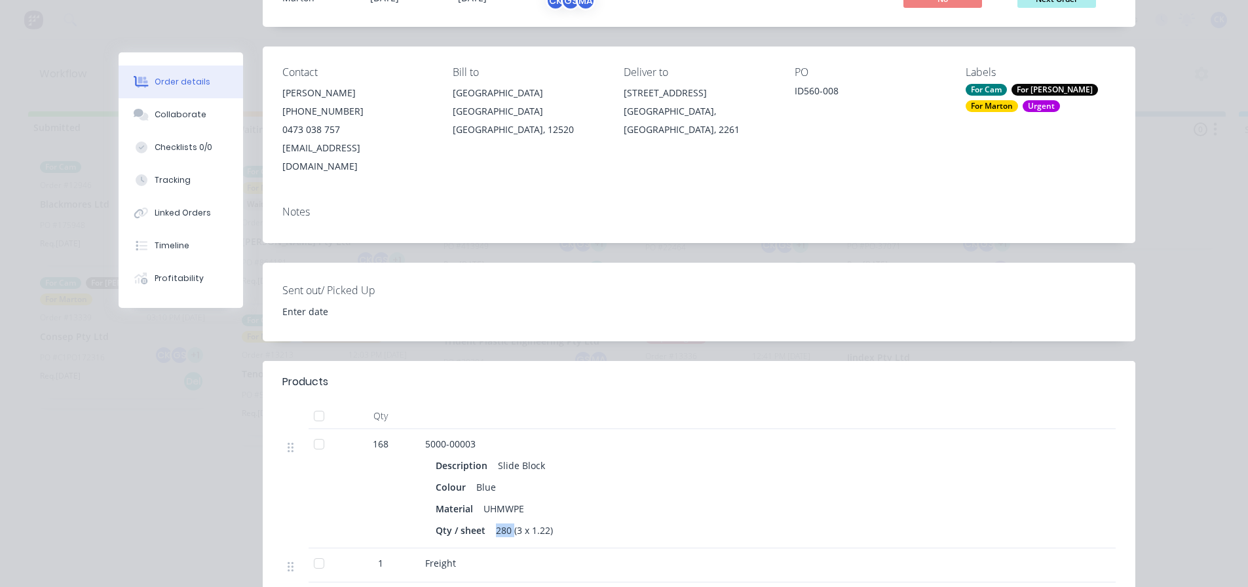
drag, startPoint x: 489, startPoint y: 512, endPoint x: 506, endPoint y: 516, distance: 18.1
click at [506, 521] on div "280 (3 x 1.22)" at bounding box center [524, 530] width 67 height 19
click at [505, 521] on div "280 (3 x 1.22)" at bounding box center [524, 530] width 67 height 19
drag, startPoint x: 490, startPoint y: 512, endPoint x: 502, endPoint y: 512, distance: 11.8
click at [501, 521] on div "280 (3 x 1.22)" at bounding box center [524, 530] width 67 height 19
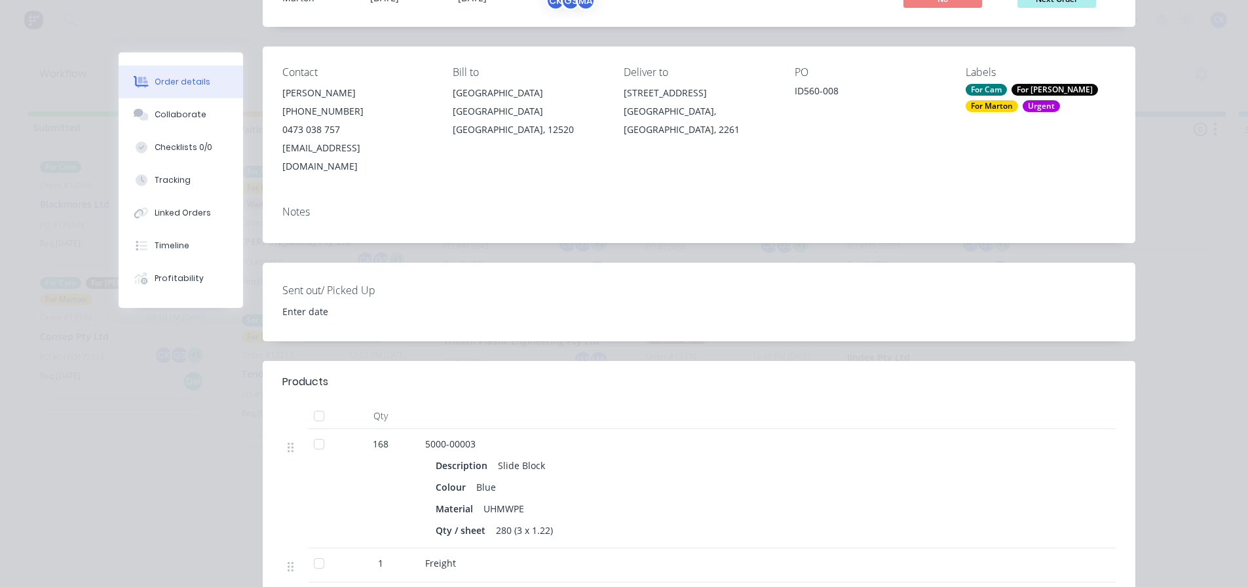
click at [506, 521] on div "280 (3 x 1.22)" at bounding box center [524, 530] width 67 height 19
